Goal: Task Accomplishment & Management: Use online tool/utility

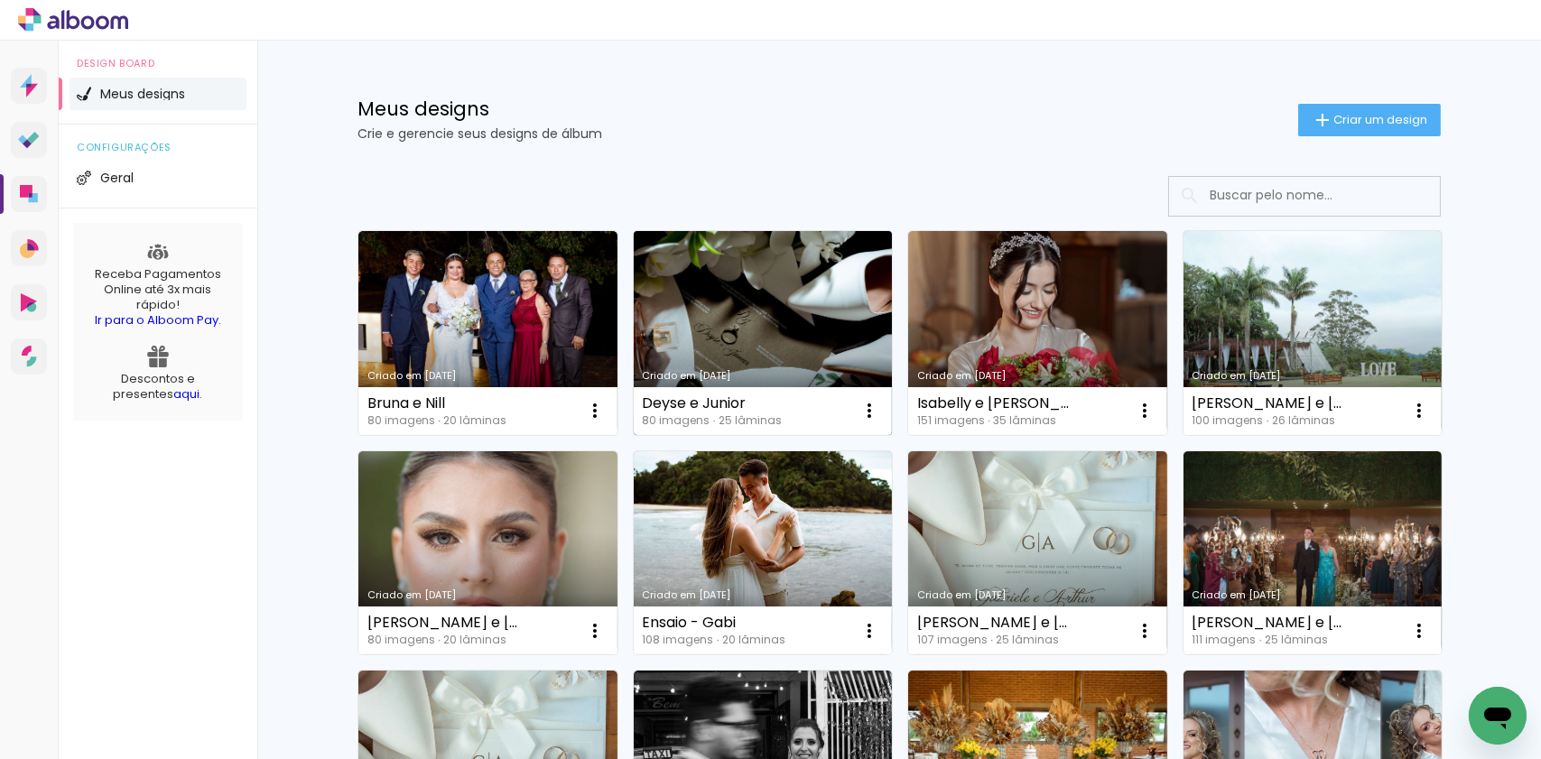
click at [711, 320] on link "Criado em [DATE]" at bounding box center [763, 333] width 259 height 204
